Goal: Task Accomplishment & Management: Use online tool/utility

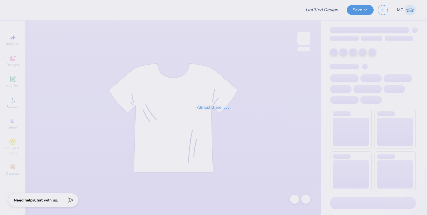
type input "senior shirts 2026"
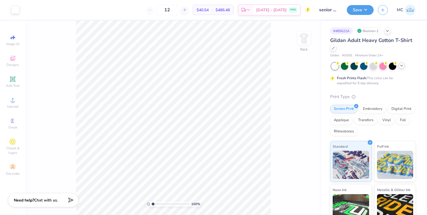
click at [401, 68] on div at bounding box center [401, 66] width 6 height 6
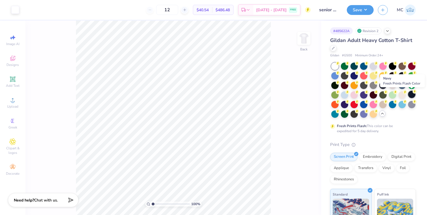
click at [409, 95] on div at bounding box center [411, 94] width 7 height 7
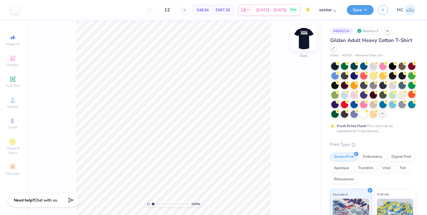
click at [308, 44] on img at bounding box center [303, 38] width 23 height 23
click at [356, 12] on button "Save" at bounding box center [360, 9] width 27 height 10
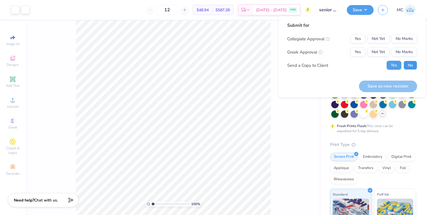
click at [408, 66] on button "No" at bounding box center [410, 65] width 14 height 9
click at [398, 40] on button "No Marks" at bounding box center [404, 38] width 26 height 9
click at [361, 53] on button "Yes" at bounding box center [357, 52] width 15 height 9
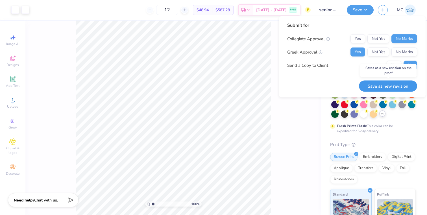
click at [371, 85] on button "Save as new revision" at bounding box center [388, 86] width 58 height 12
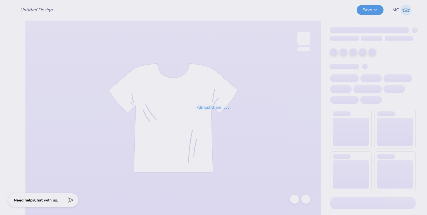
type input "senior shirts 2026"
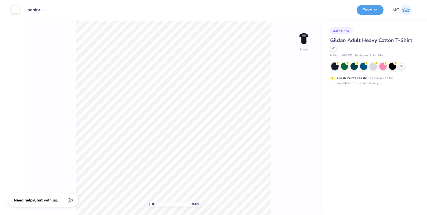
click at [11, 12] on div at bounding box center [15, 9] width 8 height 8
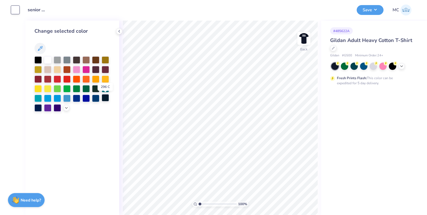
click at [107, 98] on div at bounding box center [105, 97] width 7 height 7
click at [306, 38] on img at bounding box center [303, 38] width 23 height 23
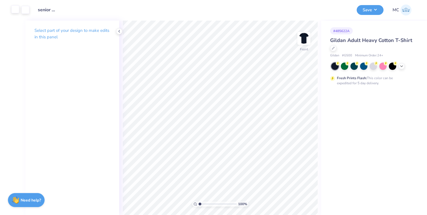
click at [13, 8] on div at bounding box center [15, 9] width 8 height 8
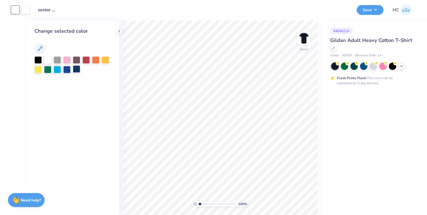
click at [75, 70] on div at bounding box center [76, 68] width 7 height 7
click at [25, 11] on div at bounding box center [25, 9] width 8 height 8
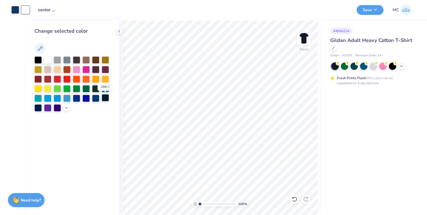
click at [106, 98] on div at bounding box center [105, 97] width 7 height 7
click at [402, 67] on icon at bounding box center [401, 65] width 5 height 5
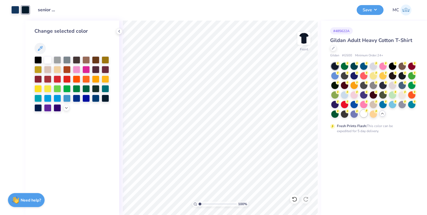
click at [363, 113] on div at bounding box center [363, 113] width 7 height 7
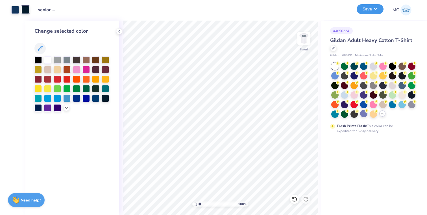
click at [373, 11] on button "Save" at bounding box center [369, 9] width 27 height 10
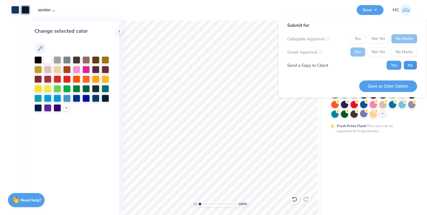
click at [406, 67] on button "No" at bounding box center [410, 65] width 14 height 9
click at [42, 50] on icon at bounding box center [40, 48] width 7 height 7
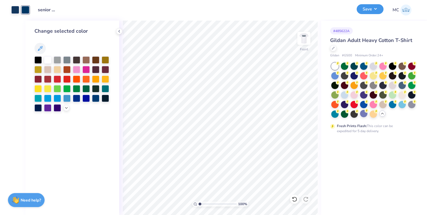
click at [369, 9] on button "Save" at bounding box center [369, 9] width 27 height 10
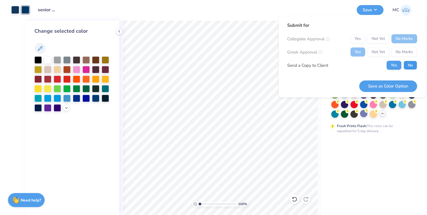
click at [409, 66] on button "No" at bounding box center [410, 65] width 14 height 9
click at [396, 84] on button "Save as Color Option" at bounding box center [388, 86] width 58 height 12
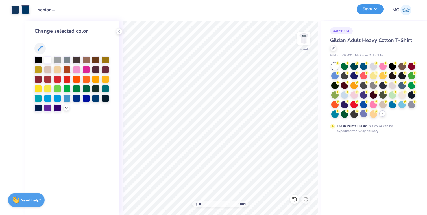
click at [364, 12] on button "Save" at bounding box center [369, 9] width 27 height 10
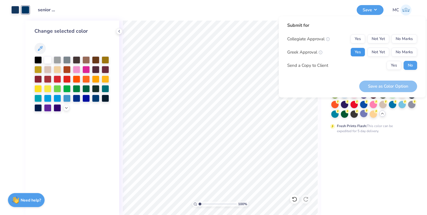
click at [359, 54] on button "Yes" at bounding box center [357, 52] width 15 height 9
click at [397, 42] on button "No Marks" at bounding box center [404, 38] width 26 height 9
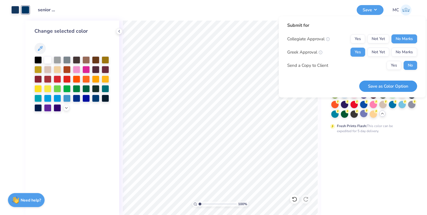
click at [386, 85] on button "Save as Color Option" at bounding box center [388, 87] width 58 height 12
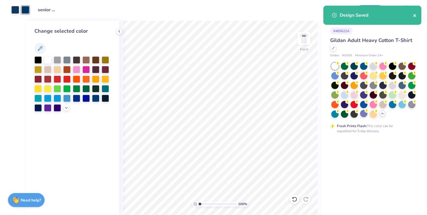
click at [415, 16] on icon "close" at bounding box center [414, 15] width 3 height 3
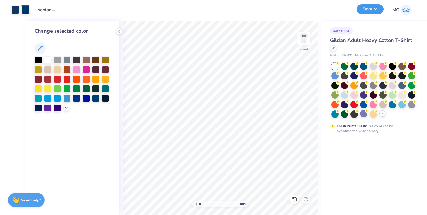
click at [374, 10] on button "Save" at bounding box center [369, 9] width 27 height 10
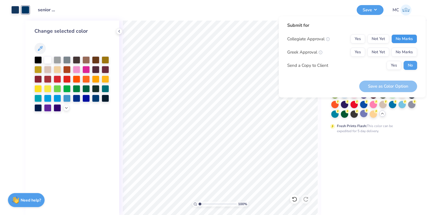
click at [405, 41] on button "No Marks" at bounding box center [404, 38] width 26 height 9
click at [357, 53] on button "Yes" at bounding box center [357, 52] width 15 height 9
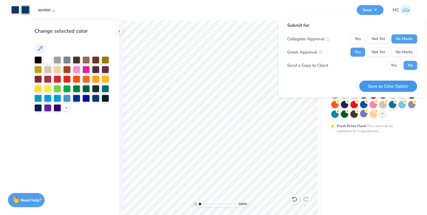
click at [371, 86] on button "Save as Color Option" at bounding box center [388, 87] width 58 height 12
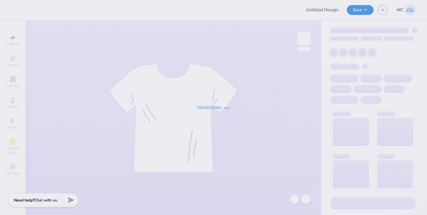
type input "senior shirts 2026"
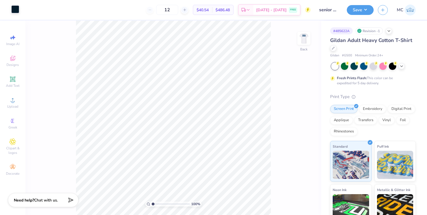
click at [16, 10] on div at bounding box center [15, 9] width 8 height 8
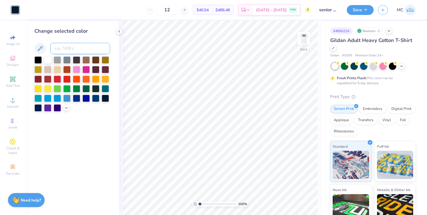
click at [70, 49] on input at bounding box center [80, 48] width 60 height 11
type input "295"
type input "275"
click at [304, 39] on img at bounding box center [303, 38] width 23 height 23
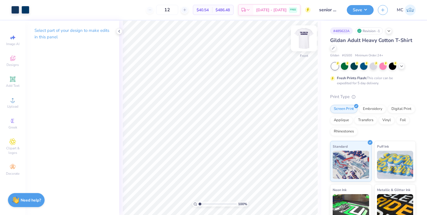
click at [300, 34] on img at bounding box center [303, 38] width 23 height 23
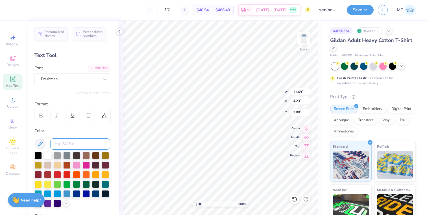
click at [62, 146] on input at bounding box center [80, 144] width 60 height 11
type input "2955"
click at [116, 137] on div "Personalized Names Personalized Numbers Text Tool Add Font Font Freshman Switch…" at bounding box center [72, 118] width 94 height 195
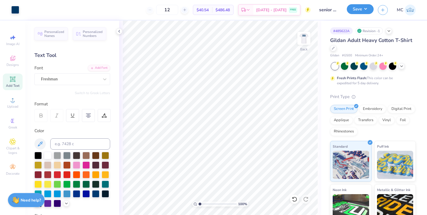
click at [363, 10] on button "Save" at bounding box center [360, 9] width 27 height 10
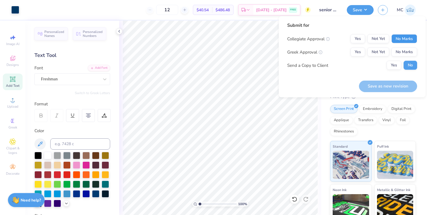
click at [402, 37] on button "No Marks" at bounding box center [404, 38] width 26 height 9
click at [358, 50] on button "Yes" at bounding box center [357, 52] width 15 height 9
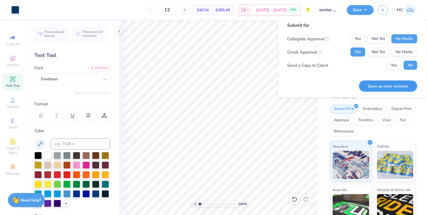
click at [388, 81] on button "Save as new revision" at bounding box center [388, 86] width 58 height 12
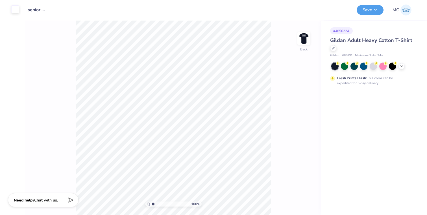
click at [13, 9] on div at bounding box center [15, 9] width 8 height 8
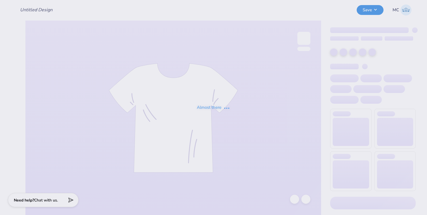
type input "senior shirts 2026"
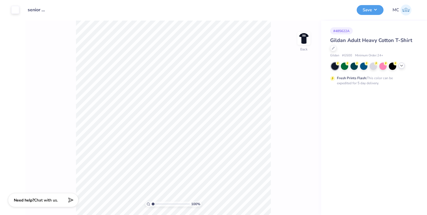
click at [401, 67] on icon at bounding box center [401, 65] width 5 height 5
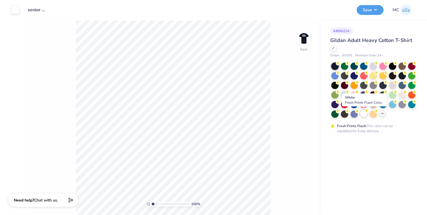
click at [363, 113] on div at bounding box center [363, 113] width 7 height 7
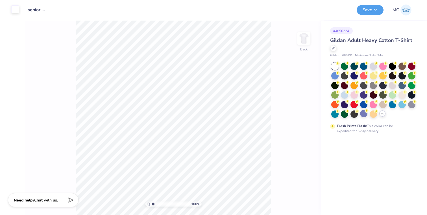
click at [16, 13] on div at bounding box center [15, 9] width 8 height 8
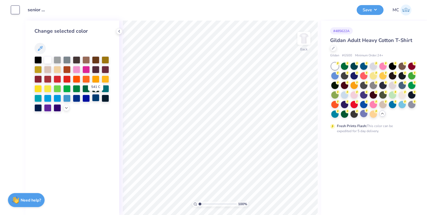
click at [96, 97] on div at bounding box center [95, 97] width 7 height 7
click at [302, 39] on img at bounding box center [303, 38] width 23 height 23
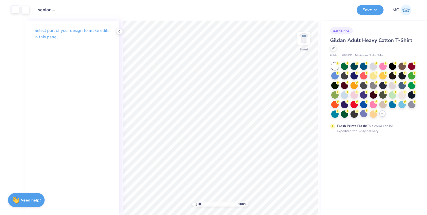
click at [13, 11] on div at bounding box center [15, 9] width 8 height 8
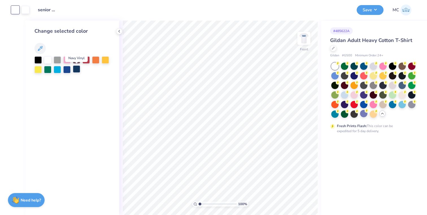
click at [77, 69] on div at bounding box center [76, 68] width 7 height 7
click at [27, 11] on div at bounding box center [25, 9] width 8 height 8
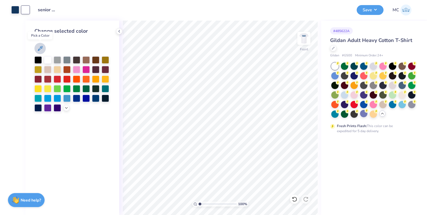
click at [38, 47] on icon at bounding box center [40, 48] width 7 height 7
click at [305, 38] on img at bounding box center [303, 38] width 23 height 23
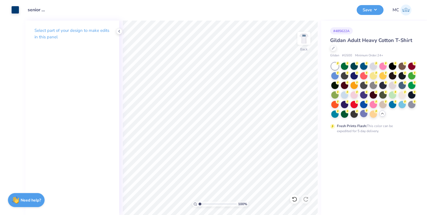
click at [10, 14] on div "Art colors" at bounding box center [9, 10] width 19 height 20
click at [16, 10] on div at bounding box center [15, 9] width 8 height 8
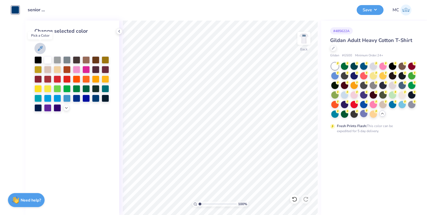
click at [38, 46] on icon at bounding box center [40, 48] width 7 height 7
click at [306, 39] on img at bounding box center [303, 38] width 23 height 23
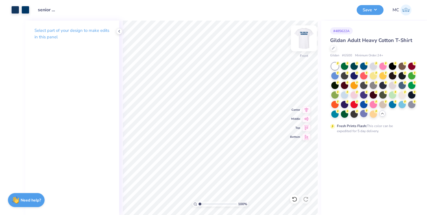
click at [306, 38] on img at bounding box center [303, 38] width 23 height 23
click at [15, 12] on div at bounding box center [15, 9] width 8 height 8
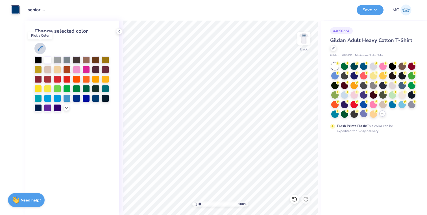
click at [42, 47] on icon at bounding box center [40, 48] width 5 height 5
click at [66, 107] on icon at bounding box center [66, 107] width 5 height 5
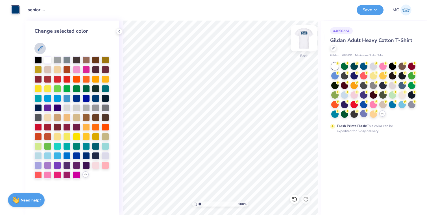
click at [305, 42] on img at bounding box center [303, 38] width 23 height 23
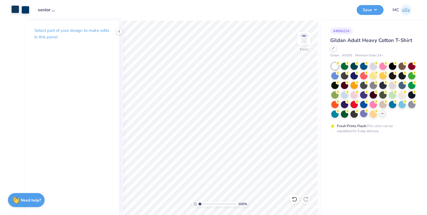
click at [16, 8] on div at bounding box center [15, 9] width 8 height 8
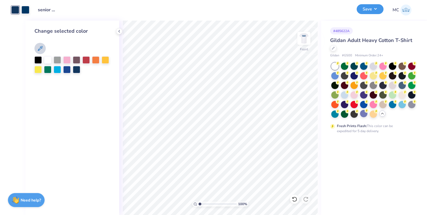
click at [376, 13] on button "Save" at bounding box center [369, 9] width 27 height 10
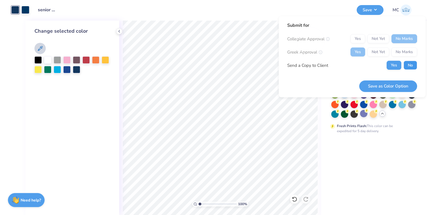
click at [407, 65] on button "No" at bounding box center [410, 65] width 14 height 9
click at [391, 85] on button "Save as Color Option" at bounding box center [388, 86] width 58 height 12
